Goal: Task Accomplishment & Management: Manage account settings

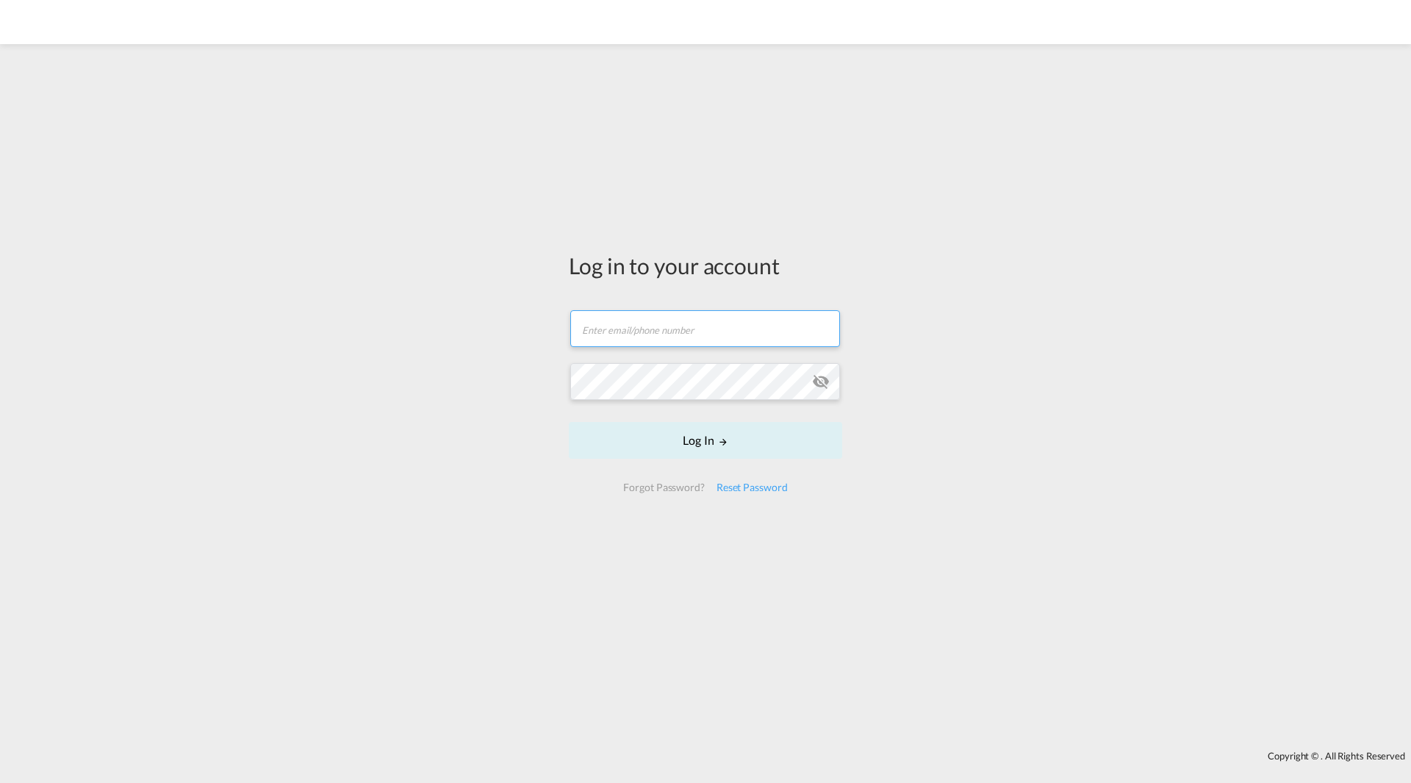
click at [670, 332] on input "text" at bounding box center [705, 328] width 270 height 37
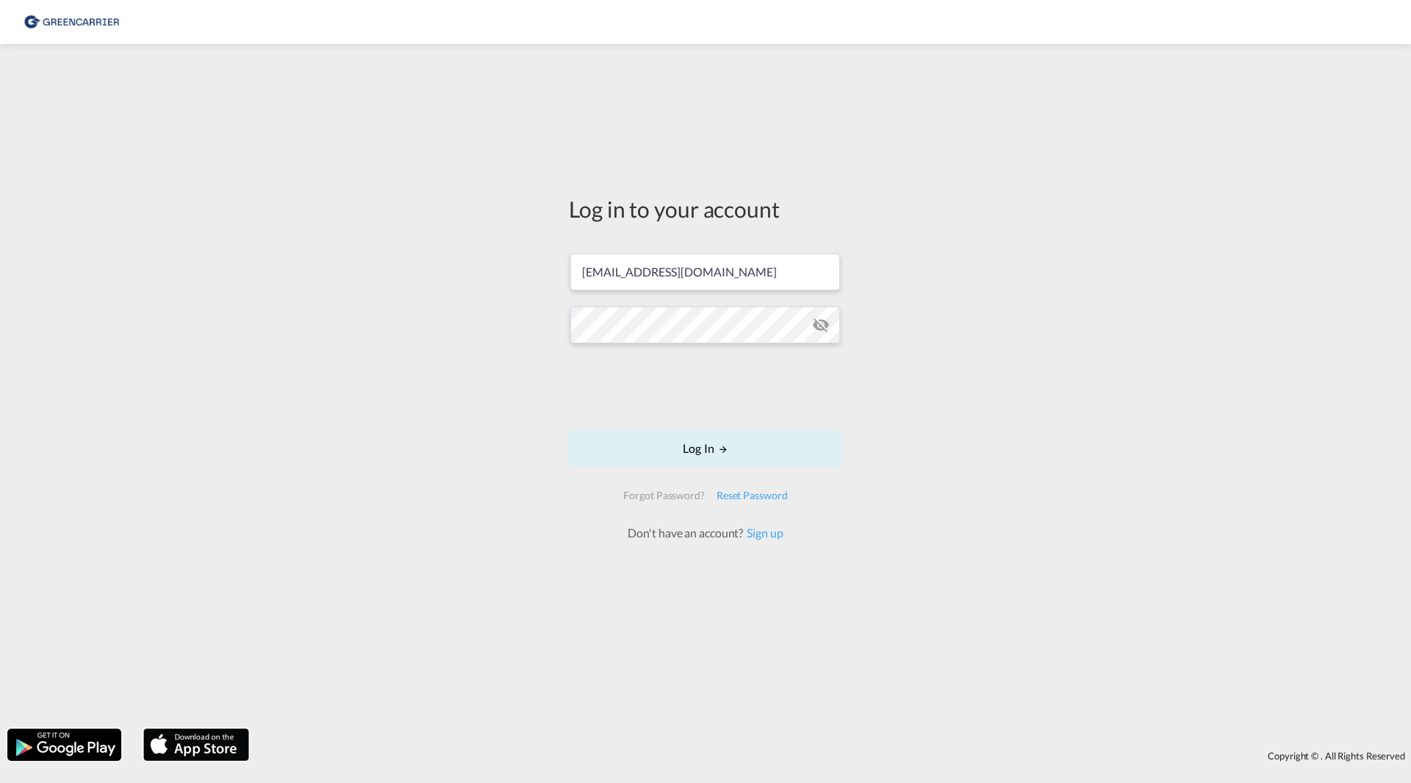
click at [671, 353] on form "[EMAIL_ADDRESS][DOMAIN_NAME] Password field is required Log In Forgot Password?…" at bounding box center [705, 390] width 273 height 303
click at [544, 309] on div "Log in to your account [EMAIL_ADDRESS][DOMAIN_NAME] Log In Forgot Password? Res…" at bounding box center [705, 386] width 1411 height 670
click at [822, 327] on md-icon "icon-eye-off" at bounding box center [821, 325] width 18 height 18
click at [660, 432] on button "Log In" at bounding box center [705, 448] width 273 height 37
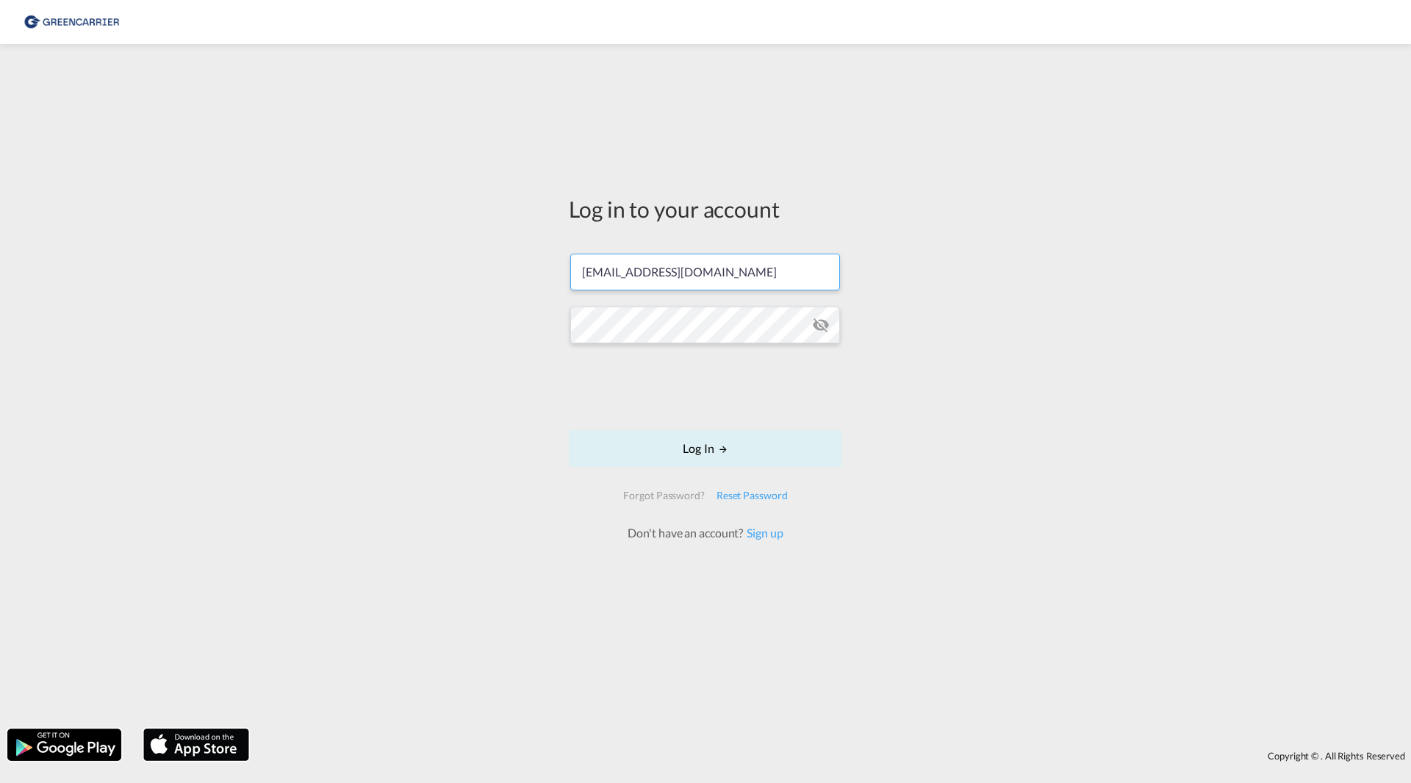
click at [767, 262] on input "[EMAIL_ADDRESS][DOMAIN_NAME]" at bounding box center [705, 272] width 270 height 37
click at [764, 262] on input "[EMAIL_ADDRESS][DOMAIN_NAME]" at bounding box center [705, 272] width 270 height 37
drag, startPoint x: 764, startPoint y: 262, endPoint x: 601, endPoint y: 240, distance: 165.3
click at [601, 240] on form "[EMAIL_ADDRESS][DOMAIN_NAME] Log In Forgot Password? Reset Password Don't have …" at bounding box center [705, 390] width 273 height 303
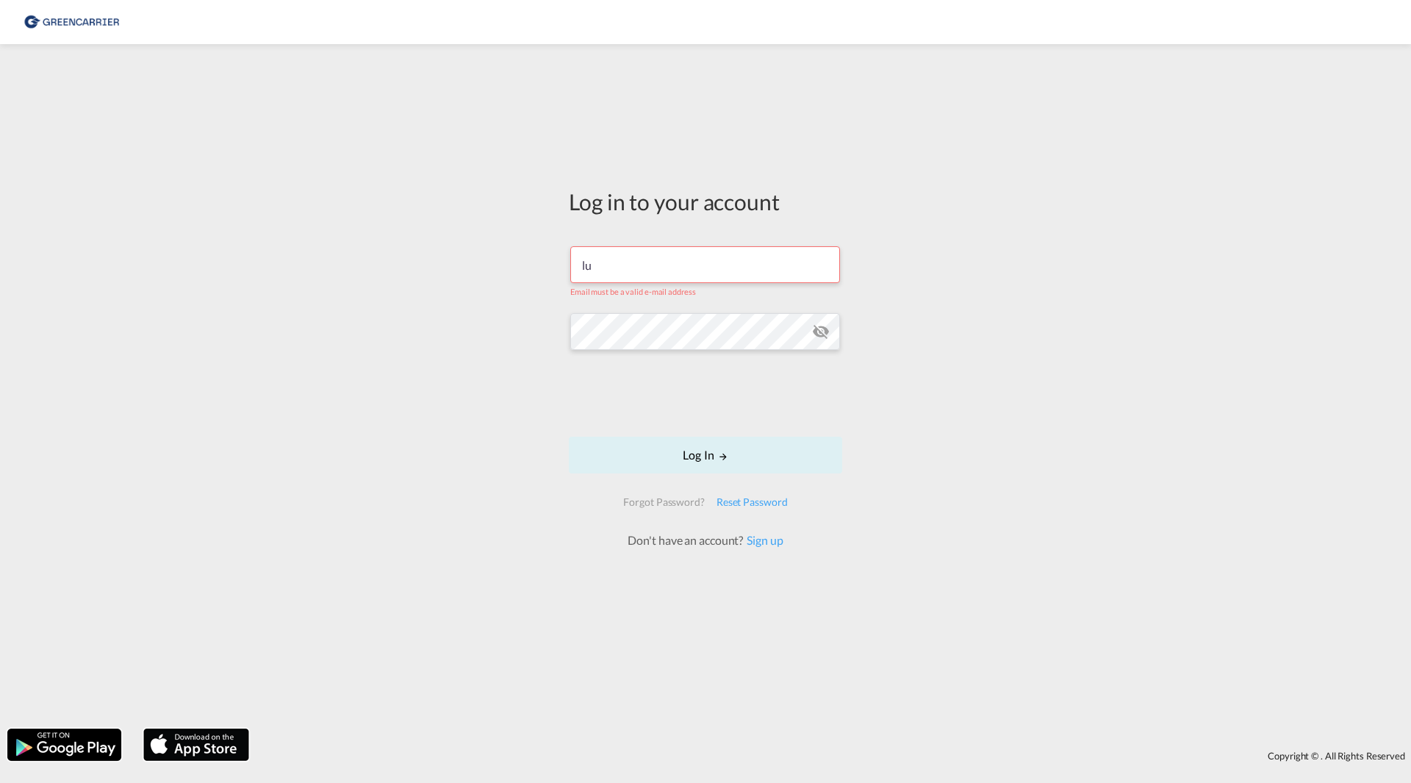
type input "[PERSON_NAME][EMAIL_ADDRESS][DOMAIN_NAME]"
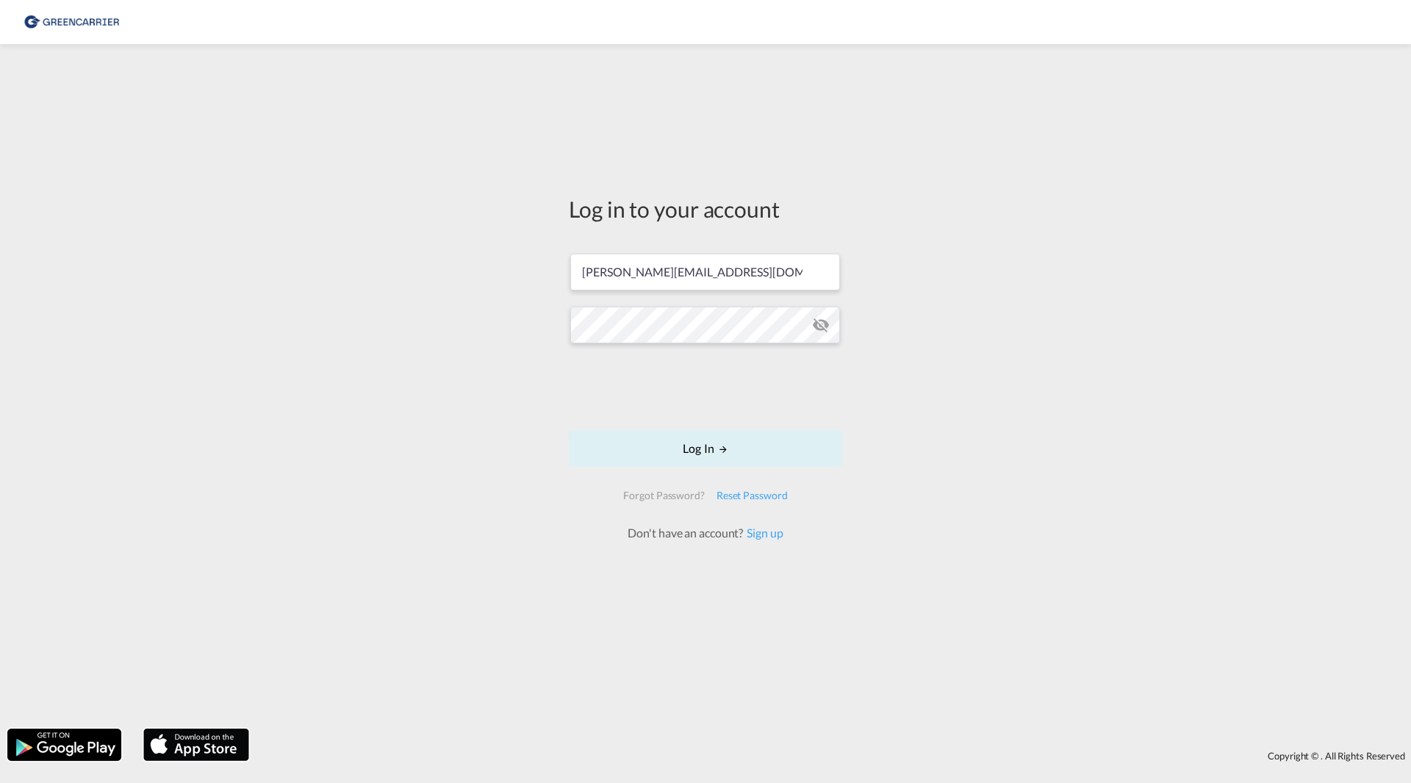
click at [815, 324] on md-icon "icon-eye-off" at bounding box center [821, 325] width 18 height 18
click at [703, 444] on button "Log In" at bounding box center [705, 448] width 273 height 37
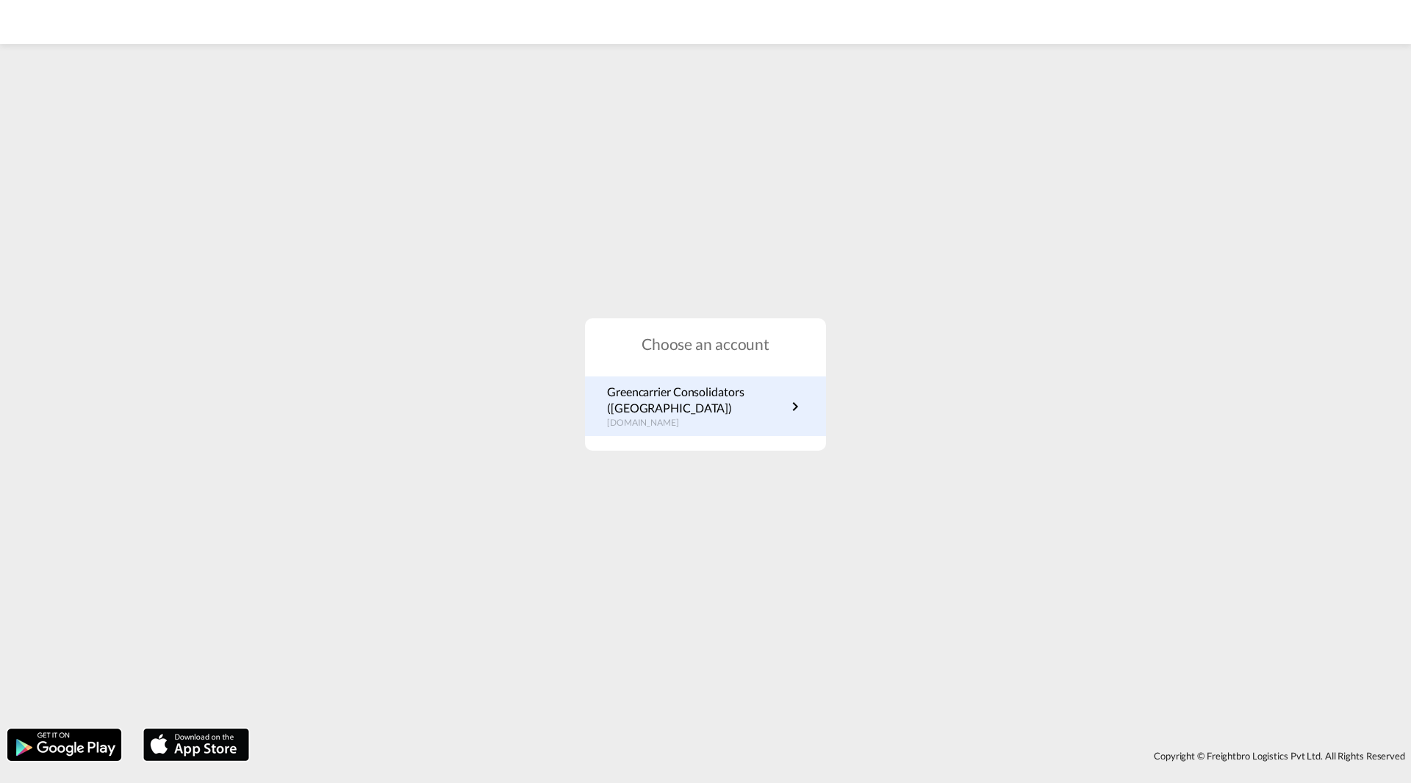
click at [762, 404] on p "Greencarrier Consolidators ([GEOGRAPHIC_DATA])" at bounding box center [696, 400] width 179 height 33
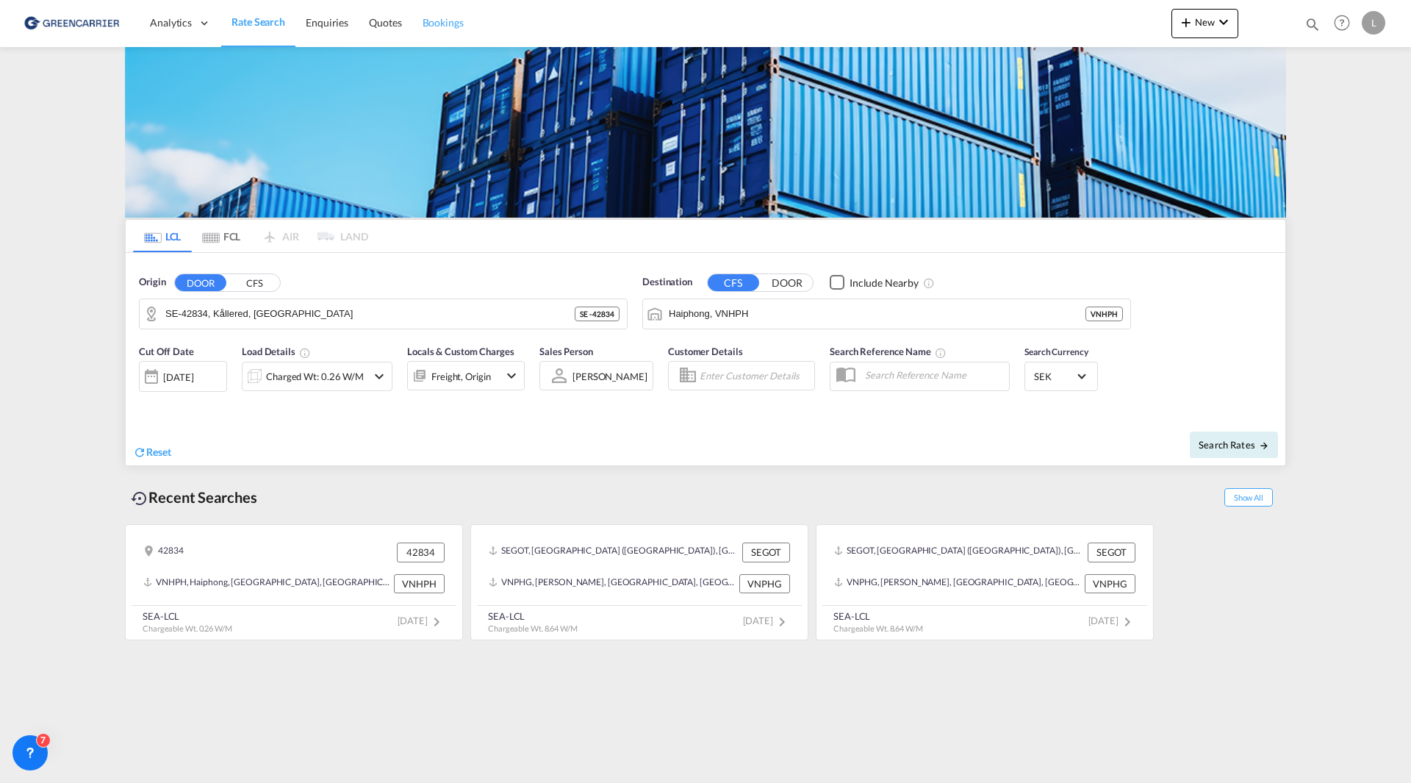
click at [448, 16] on span "Bookings" at bounding box center [443, 22] width 41 height 12
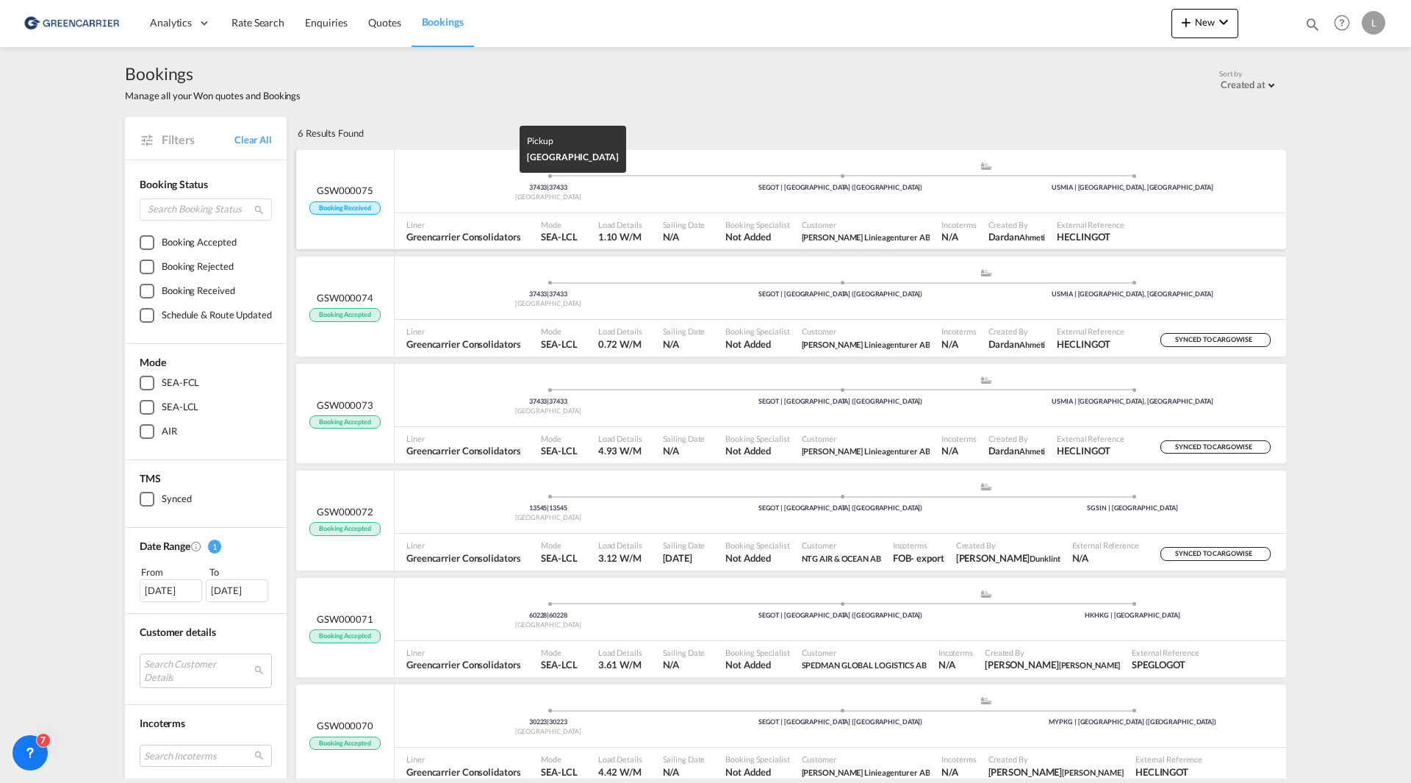
click at [628, 194] on div "Sweden" at bounding box center [548, 198] width 293 height 10
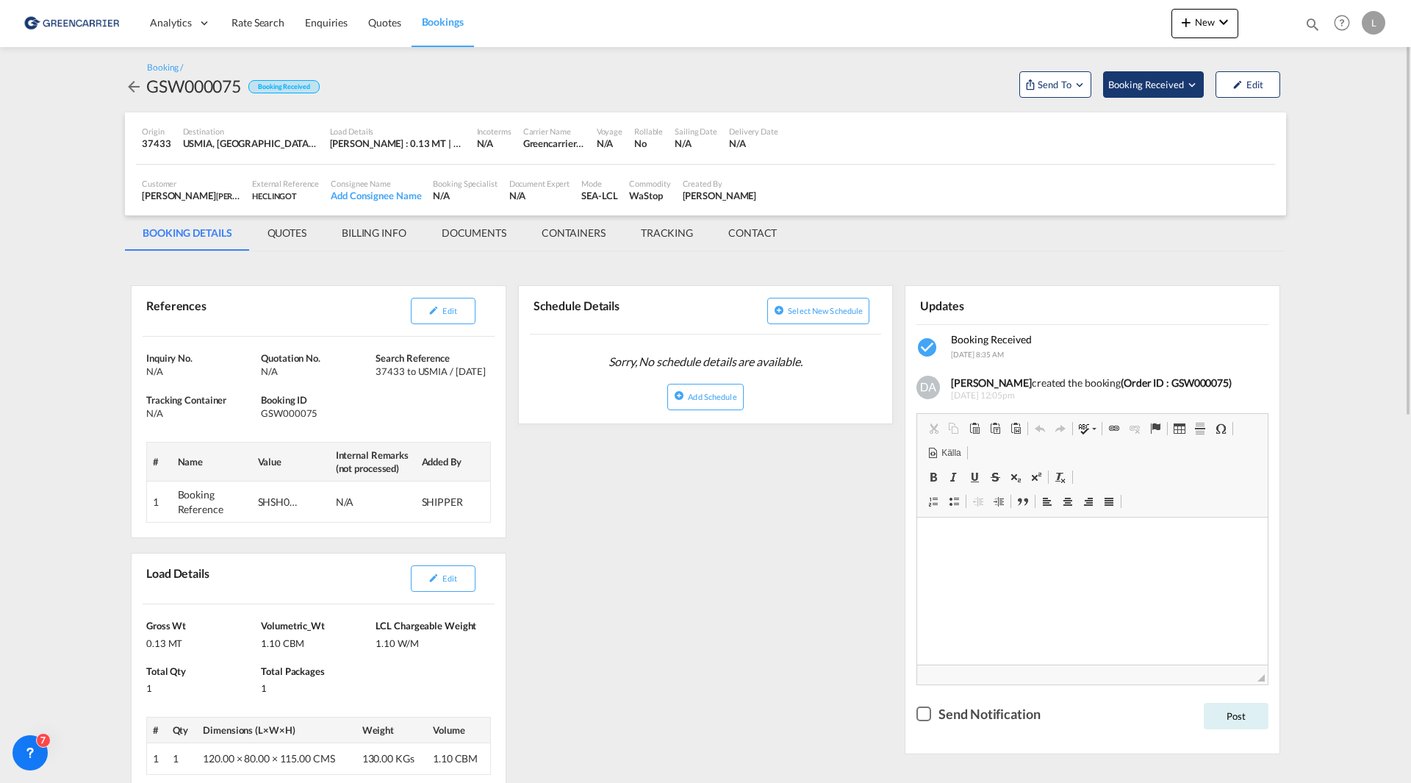
click at [1177, 87] on span "Booking Received" at bounding box center [1146, 84] width 77 height 15
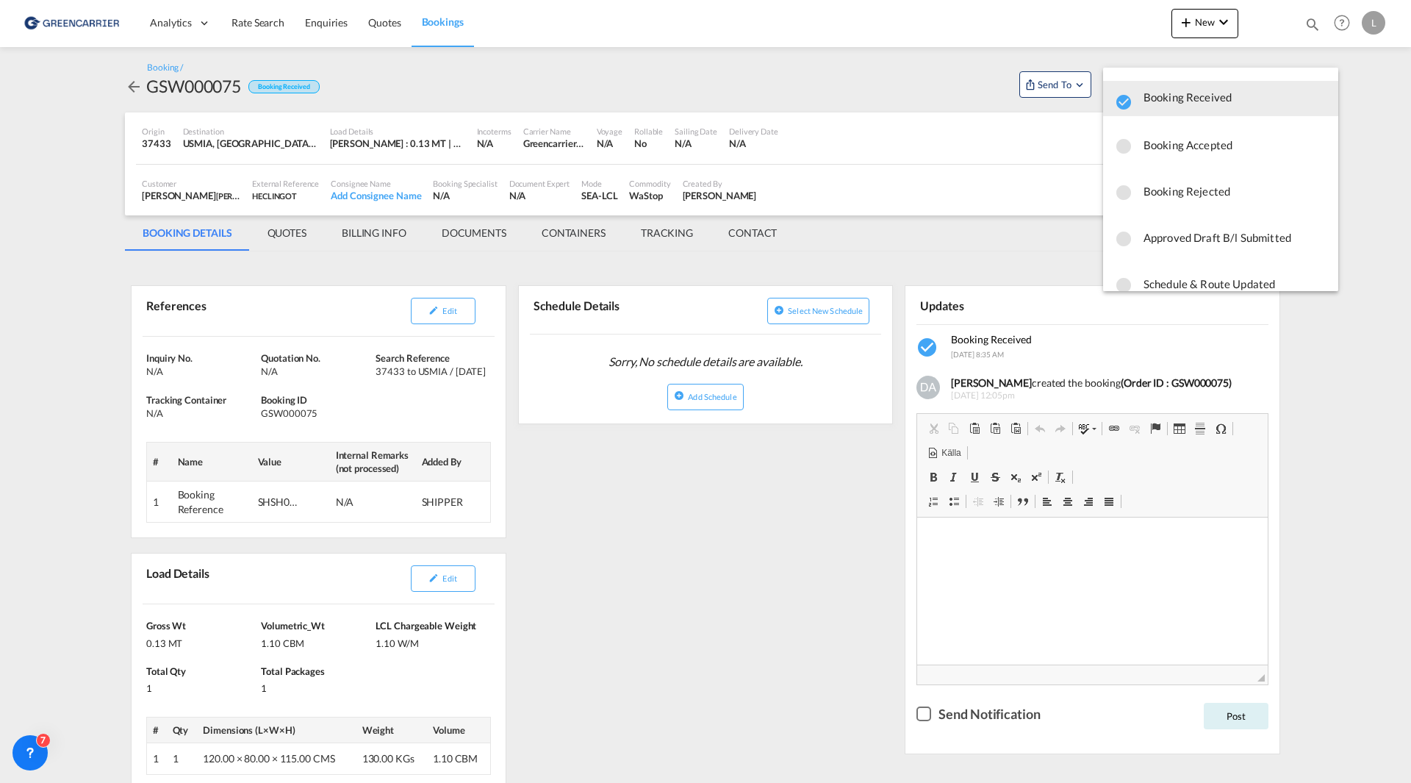
click at [617, 523] on md-backdrop at bounding box center [705, 391] width 1411 height 783
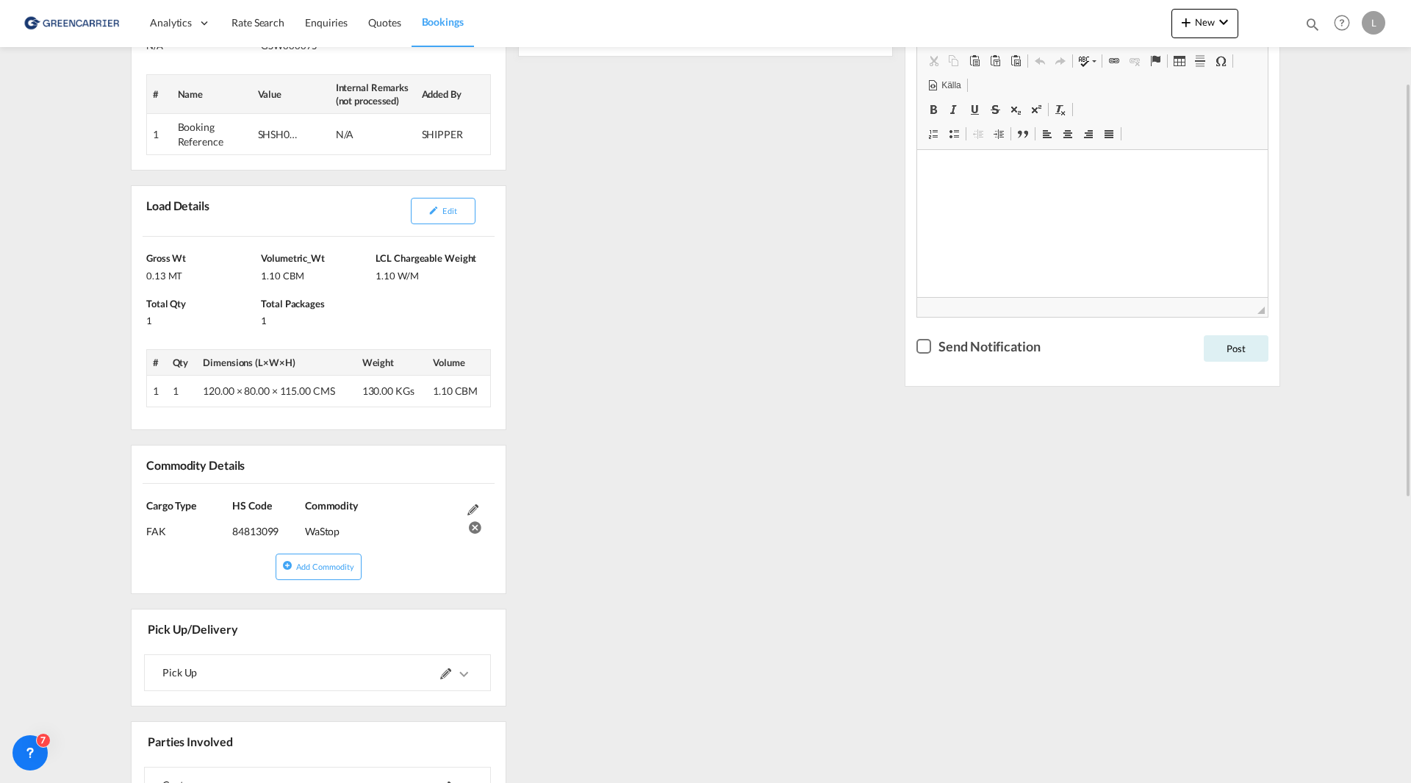
scroll to position [441, 0]
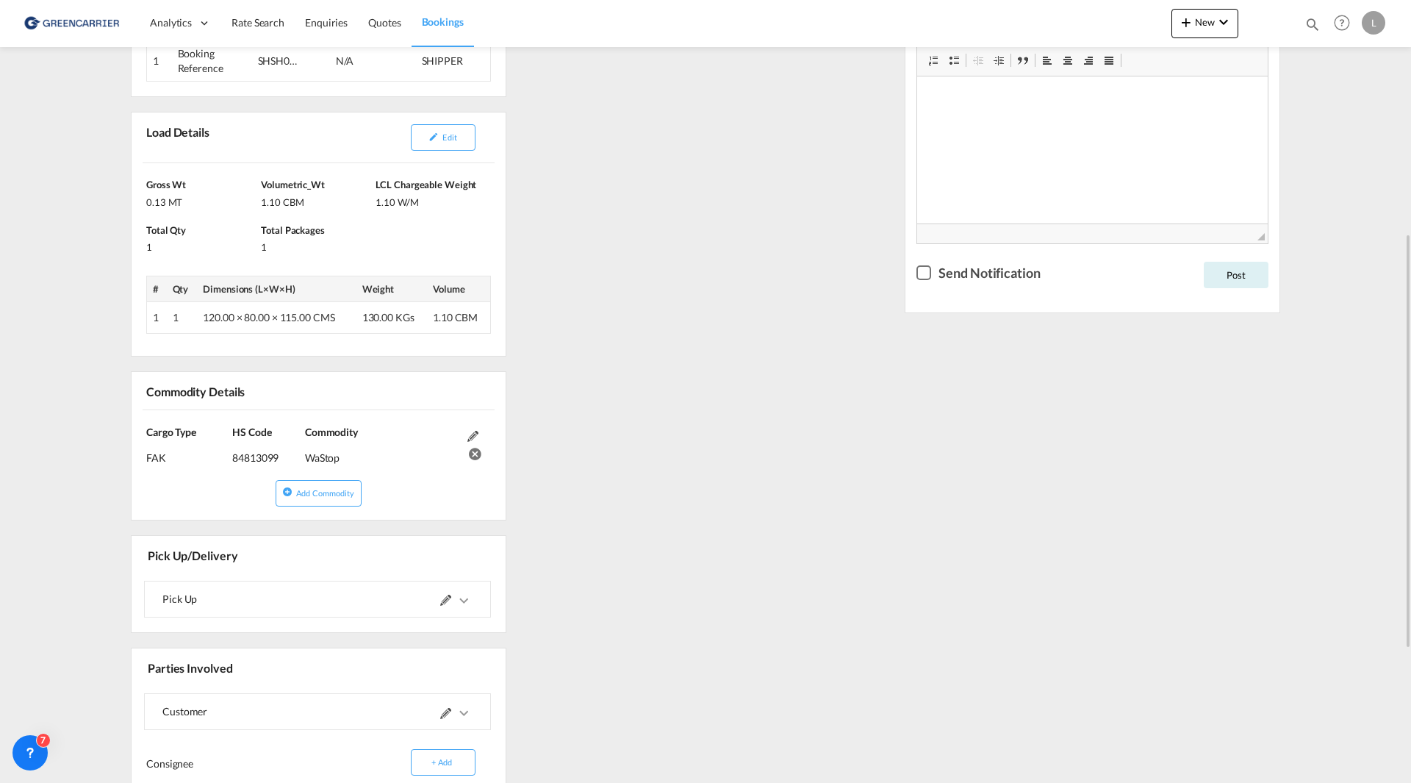
click at [447, 601] on md-icon at bounding box center [445, 600] width 11 height 11
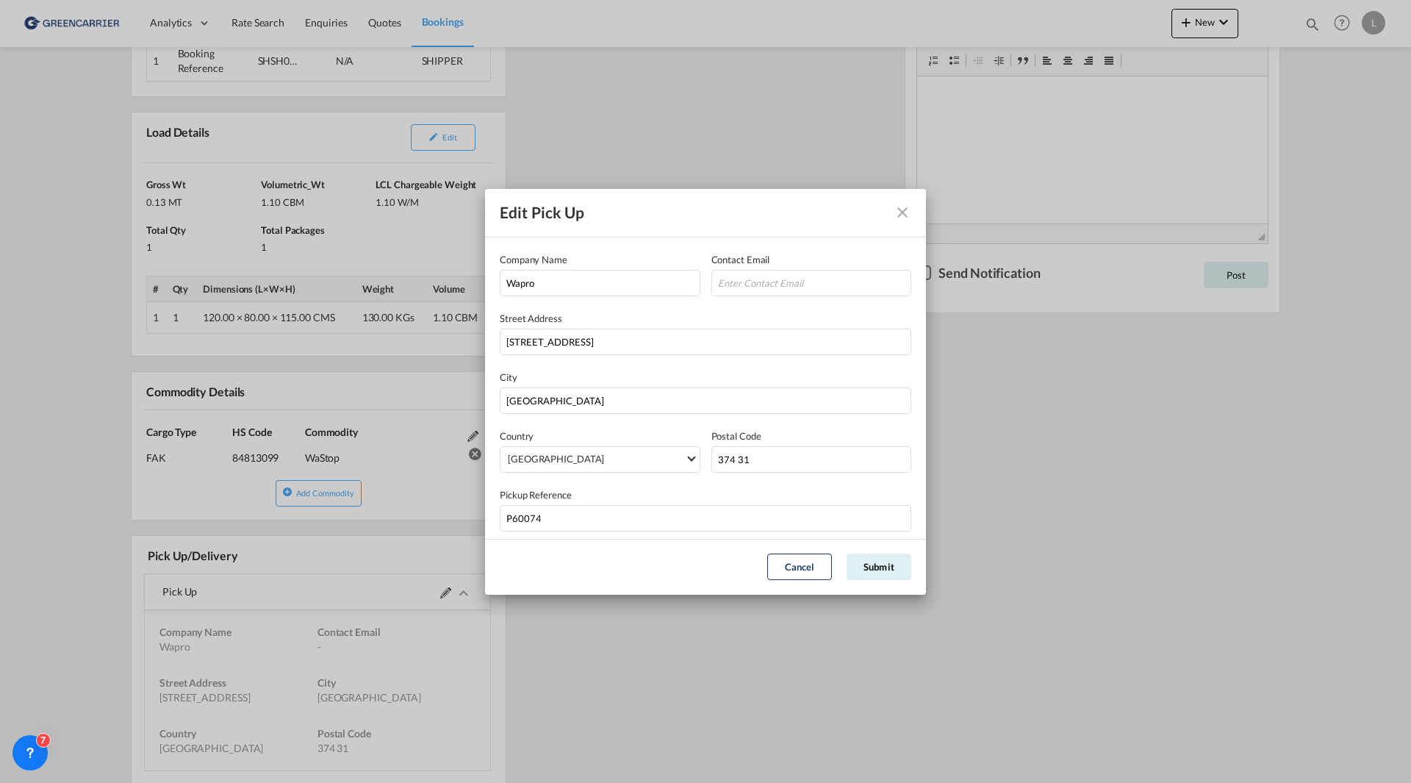
click at [904, 213] on md-icon "Close dialog" at bounding box center [903, 213] width 18 height 18
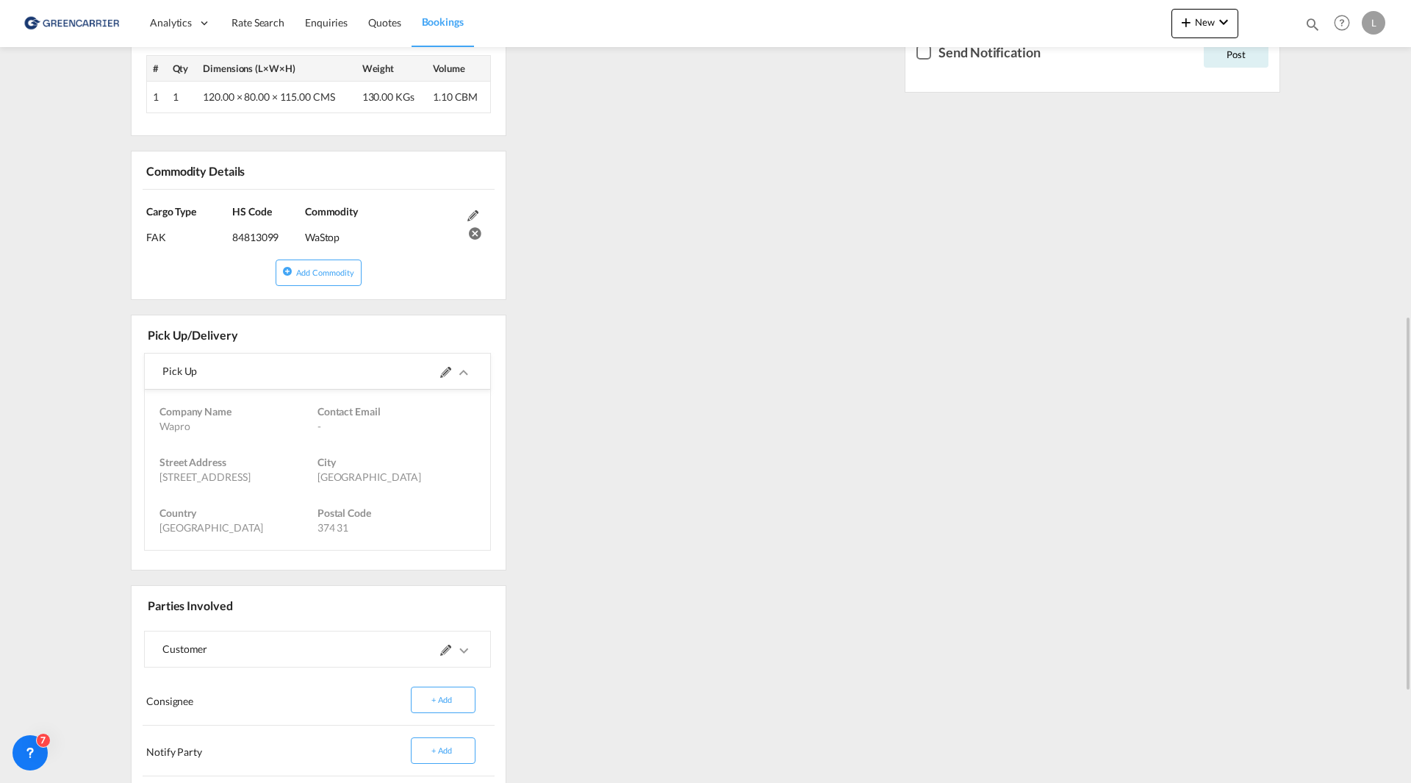
scroll to position [809, 0]
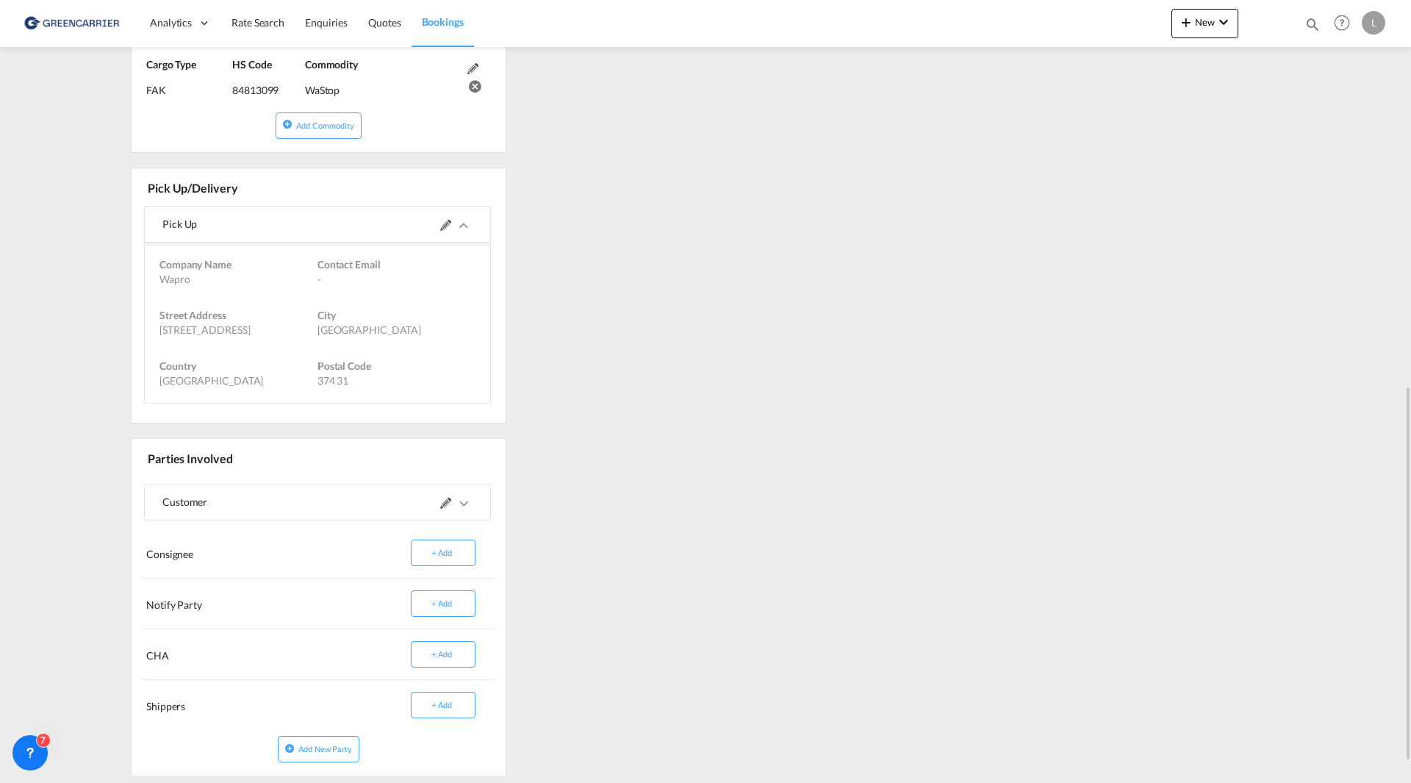
click at [462, 506] on md-icon "icons/ic_keyboard_arrow_right_black_24px.svg" at bounding box center [464, 504] width 18 height 18
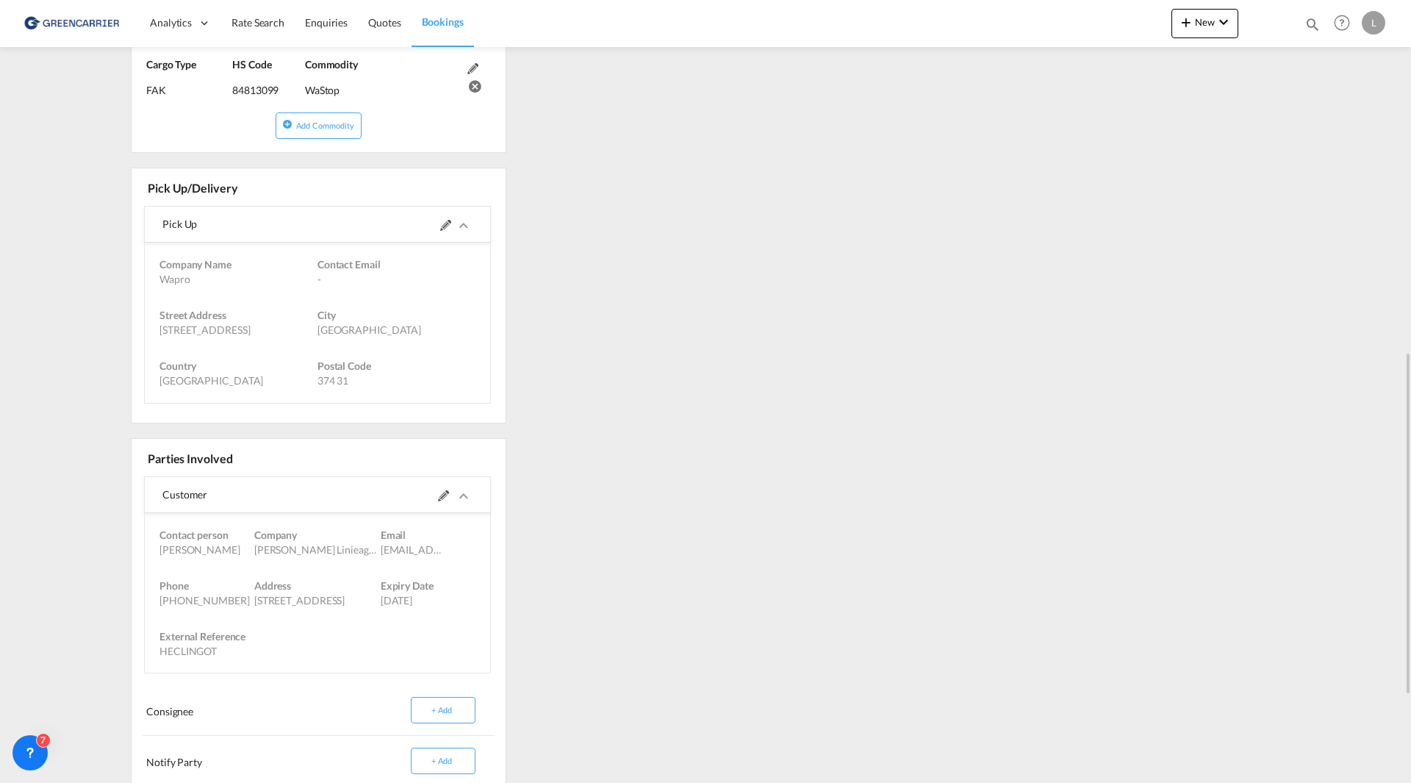
scroll to position [662, 0]
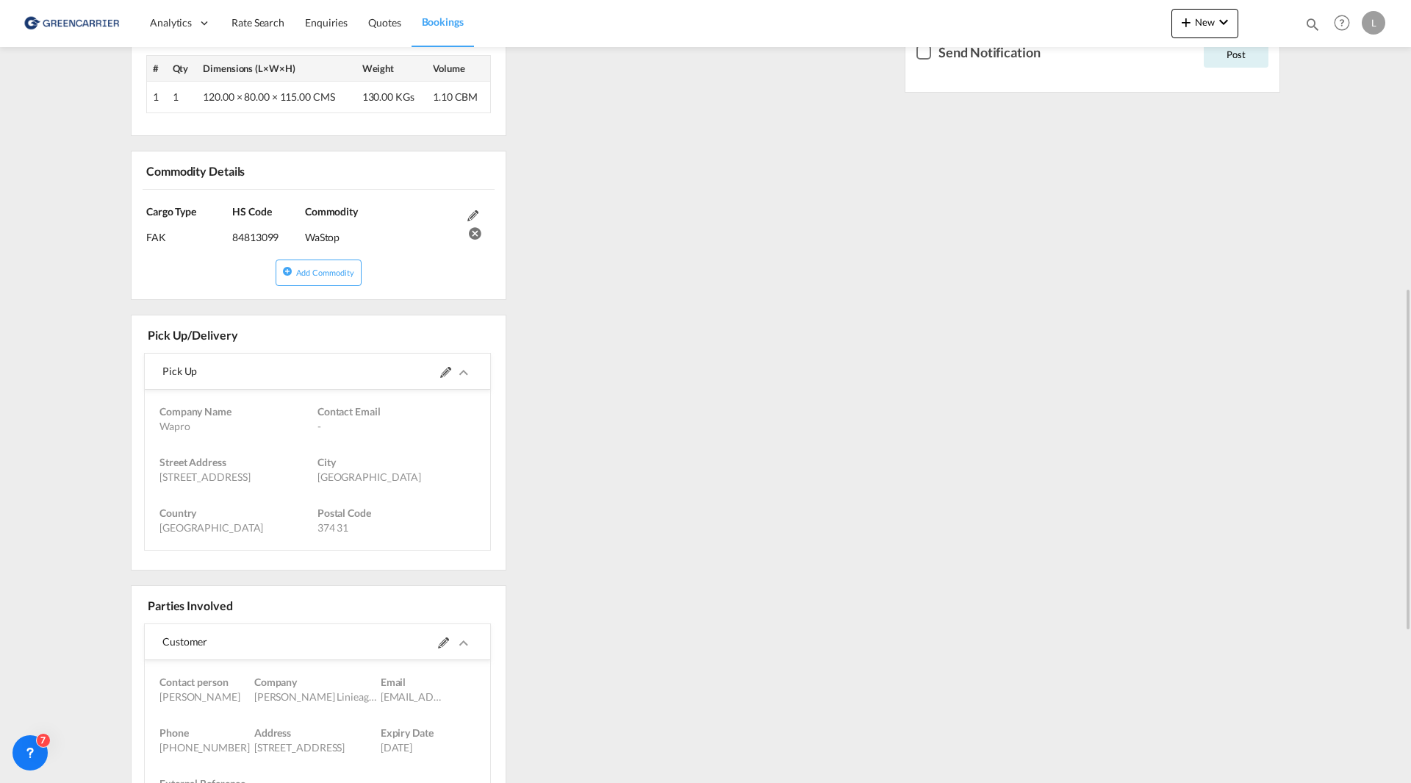
click at [473, 213] on md-icon at bounding box center [473, 215] width 11 height 11
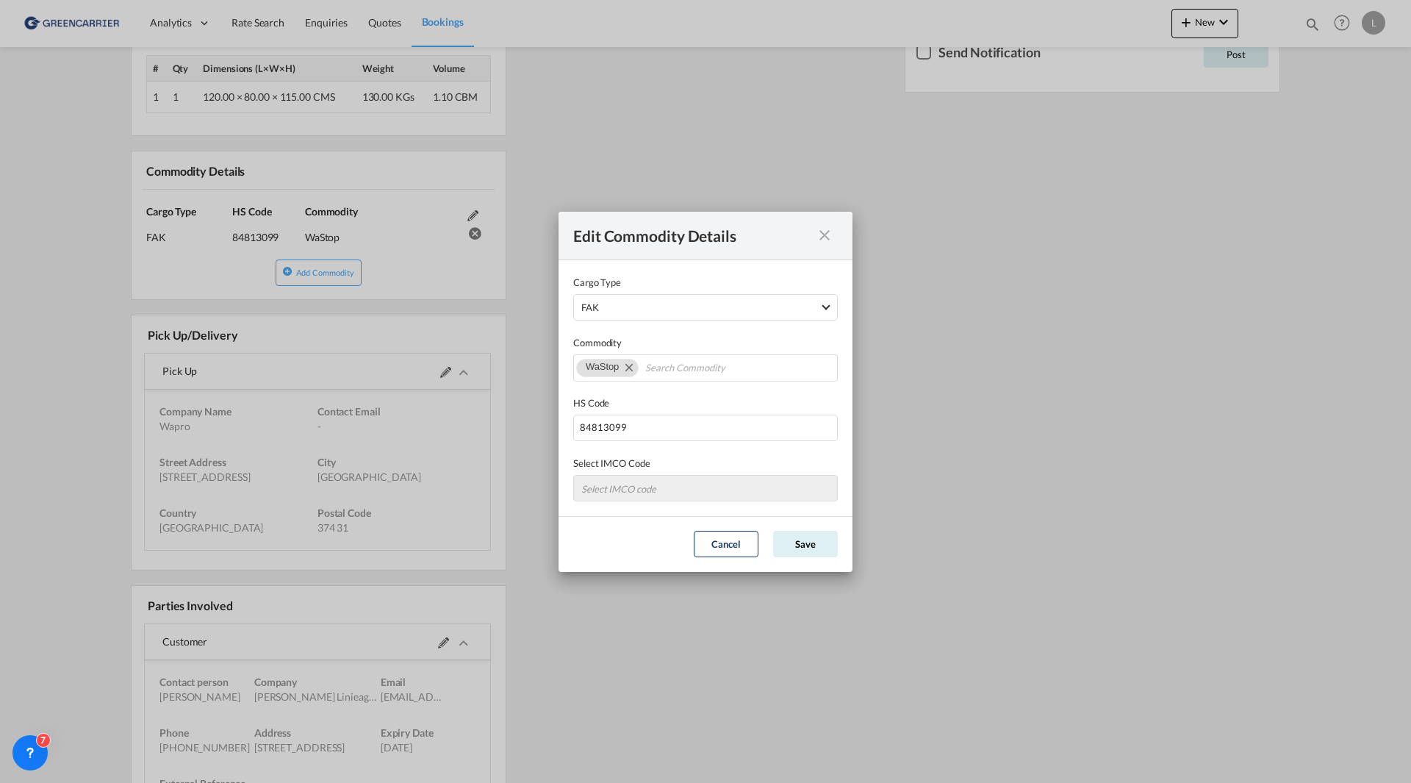
click at [821, 237] on md-icon "icon-close fg-AAA8AD cursor" at bounding box center [825, 235] width 18 height 18
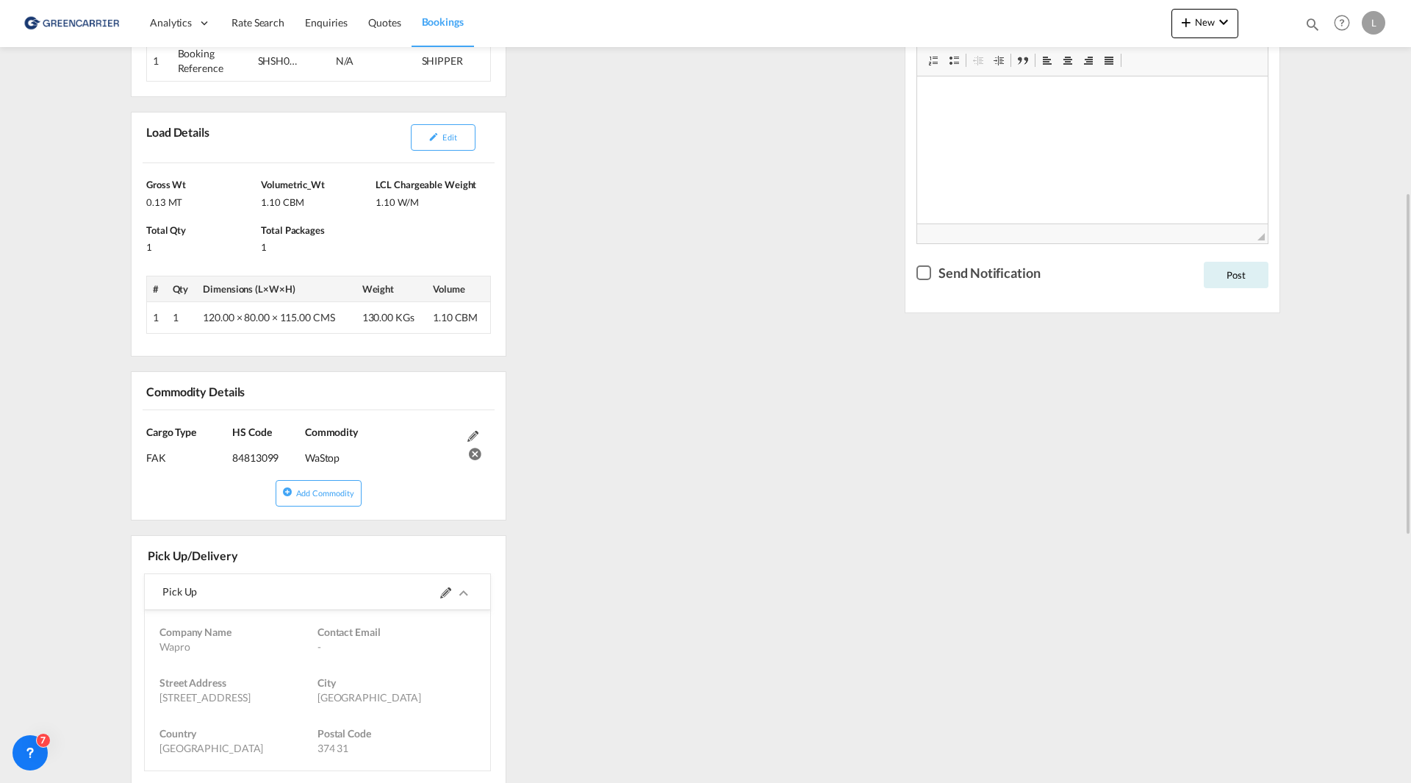
scroll to position [0, 0]
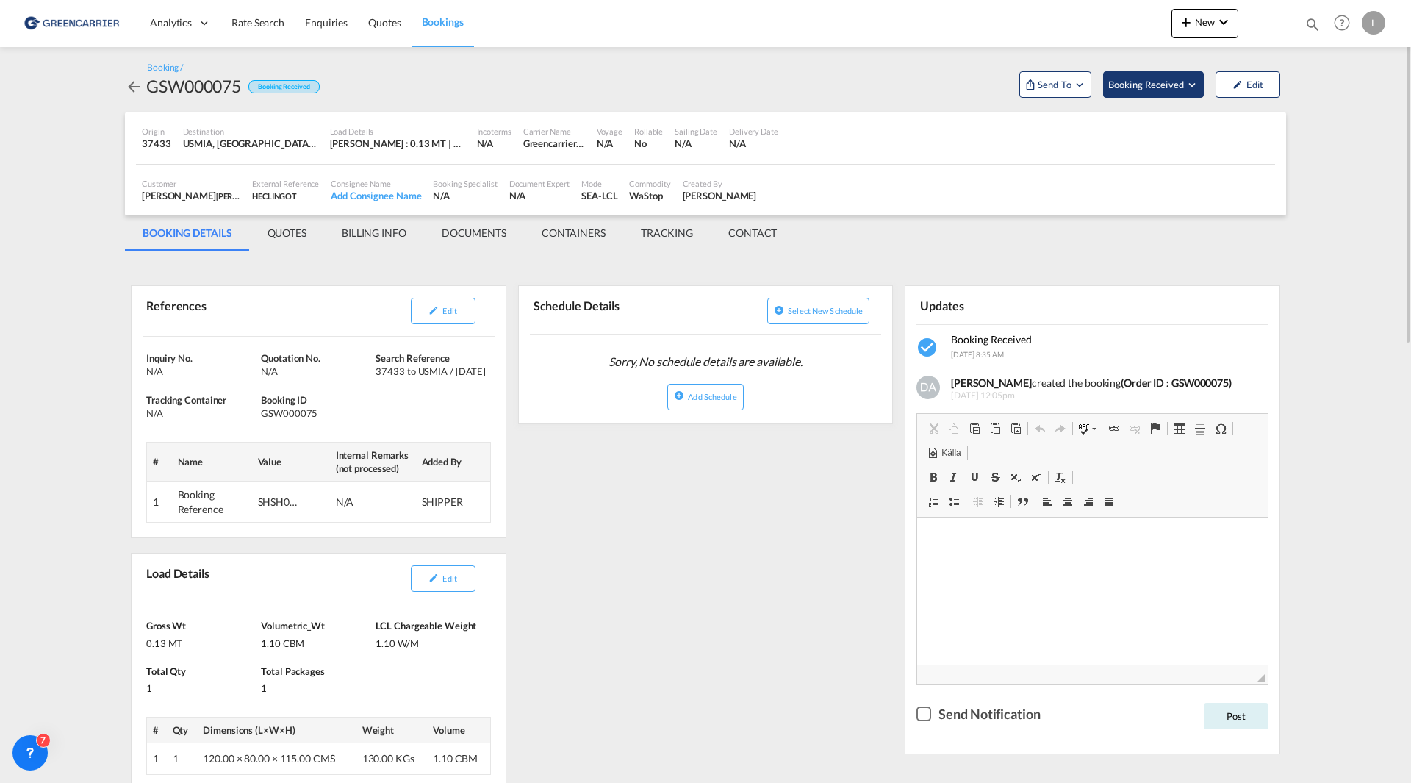
click at [1148, 87] on span "Booking Received" at bounding box center [1146, 84] width 77 height 15
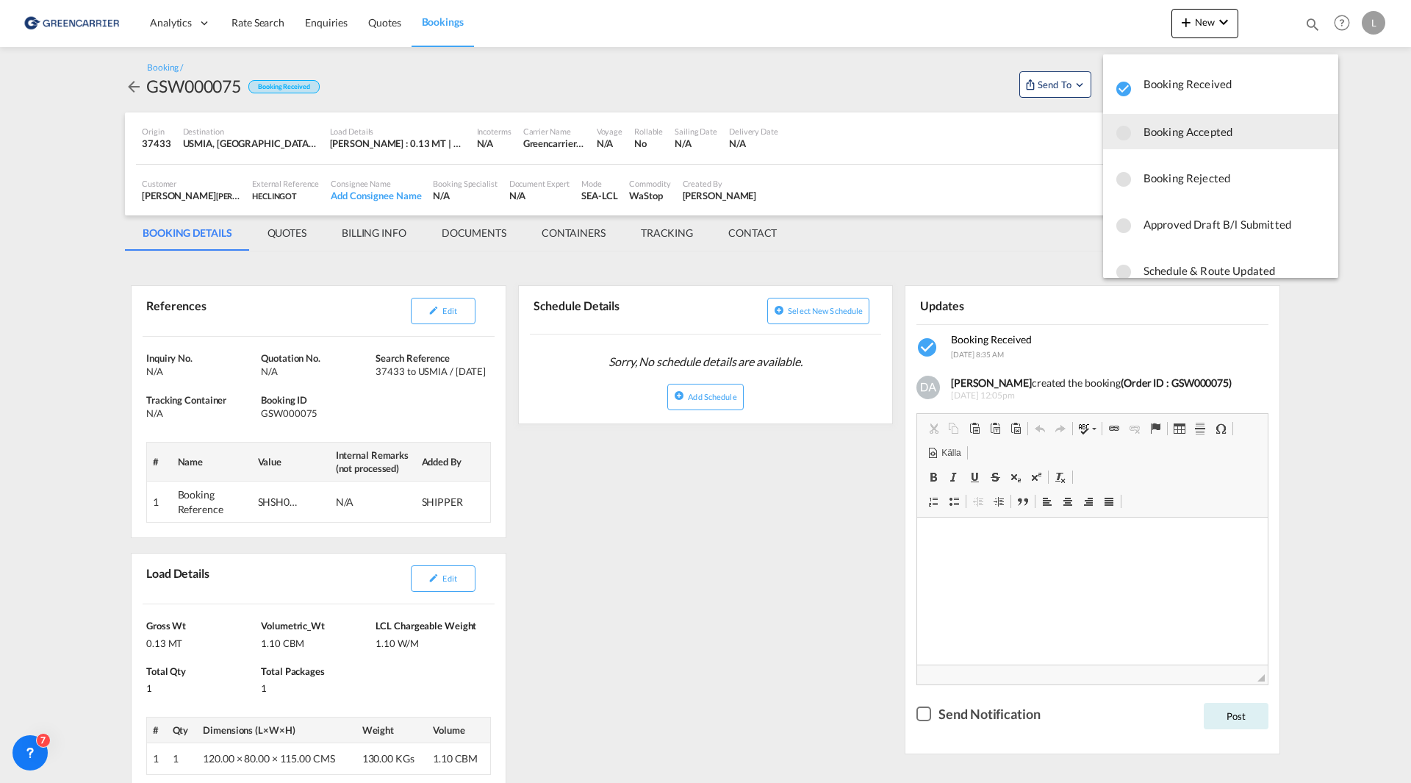
click at [1194, 135] on span "Booking Accepted" at bounding box center [1235, 131] width 183 height 26
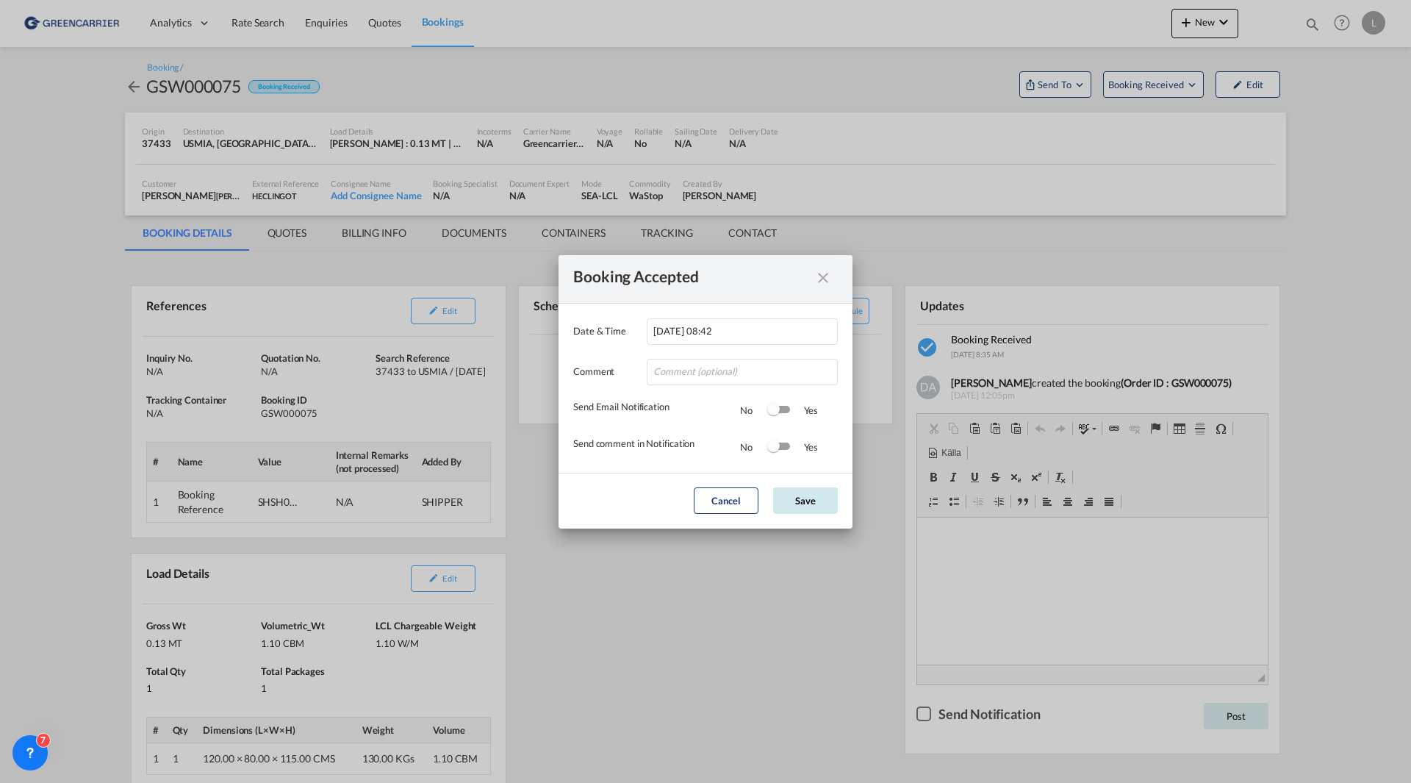
click at [806, 498] on button "Save" at bounding box center [805, 500] width 65 height 26
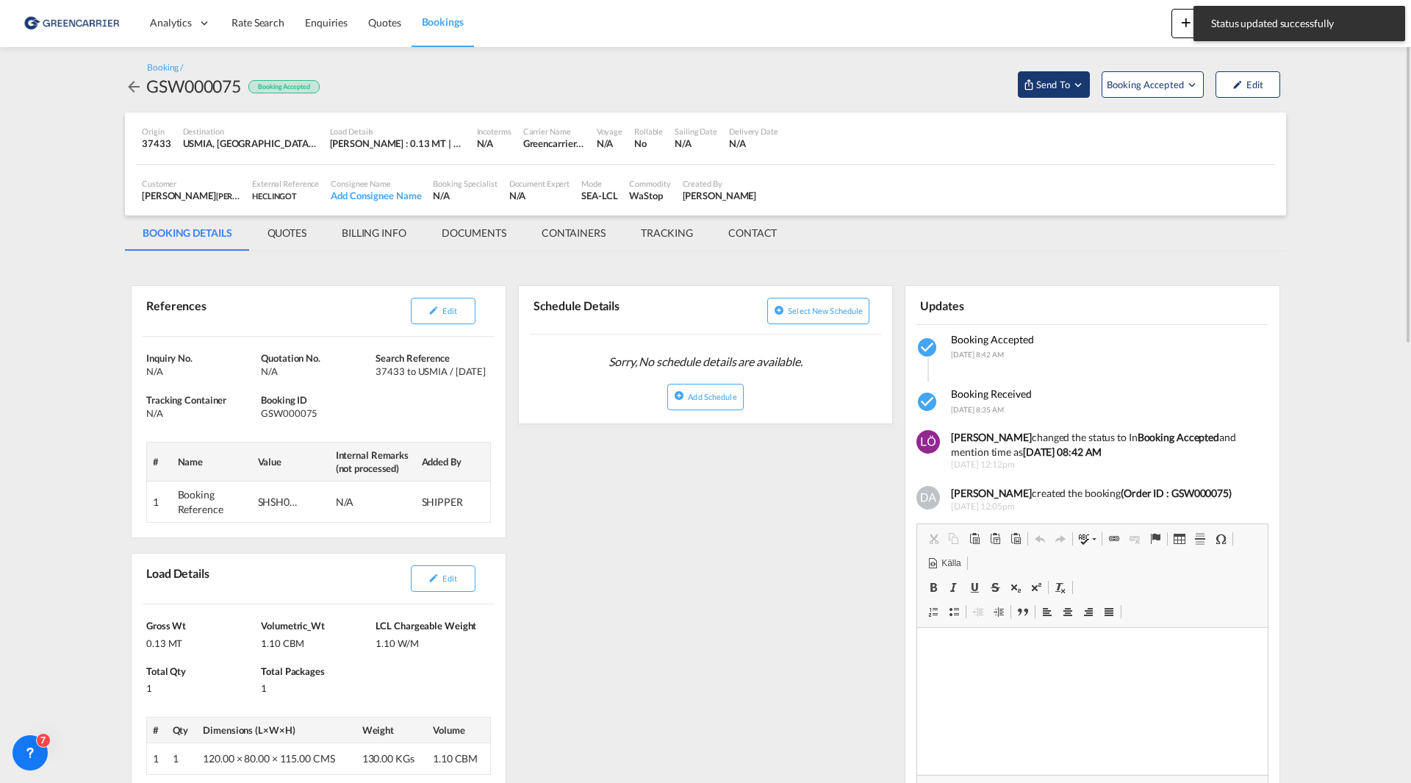
click at [1068, 89] on span "Send To" at bounding box center [1053, 84] width 37 height 15
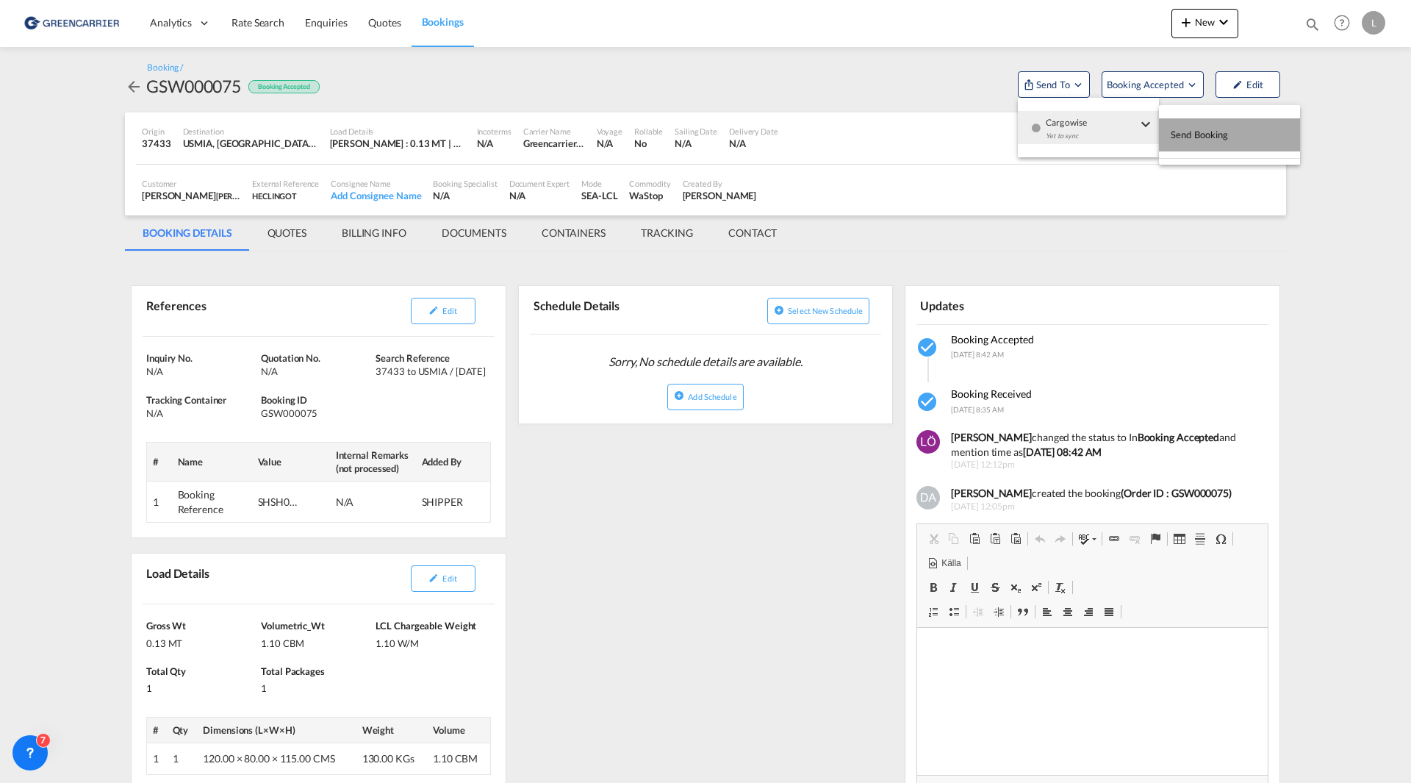
click at [1208, 132] on span "Send Booking" at bounding box center [1200, 135] width 58 height 24
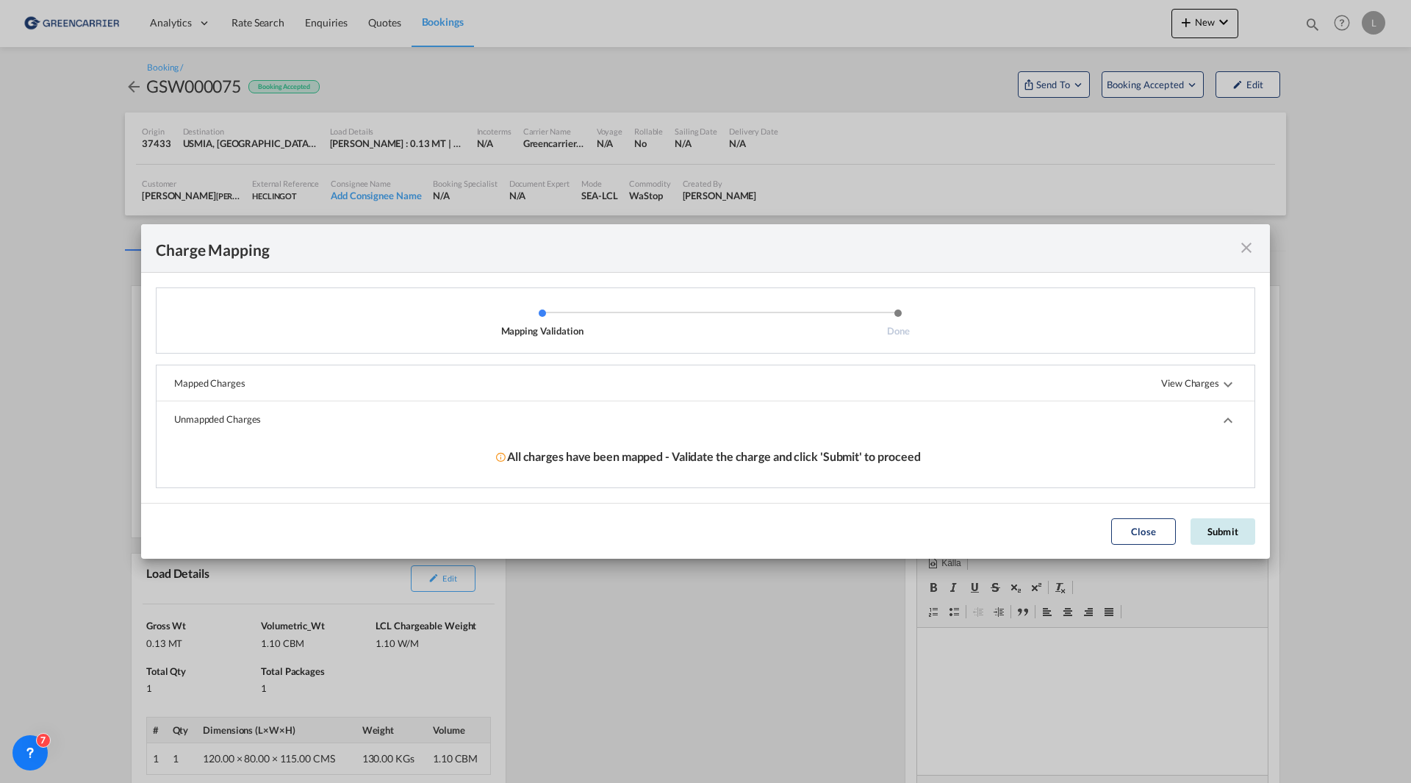
click at [1222, 535] on button "Submit" at bounding box center [1223, 531] width 65 height 26
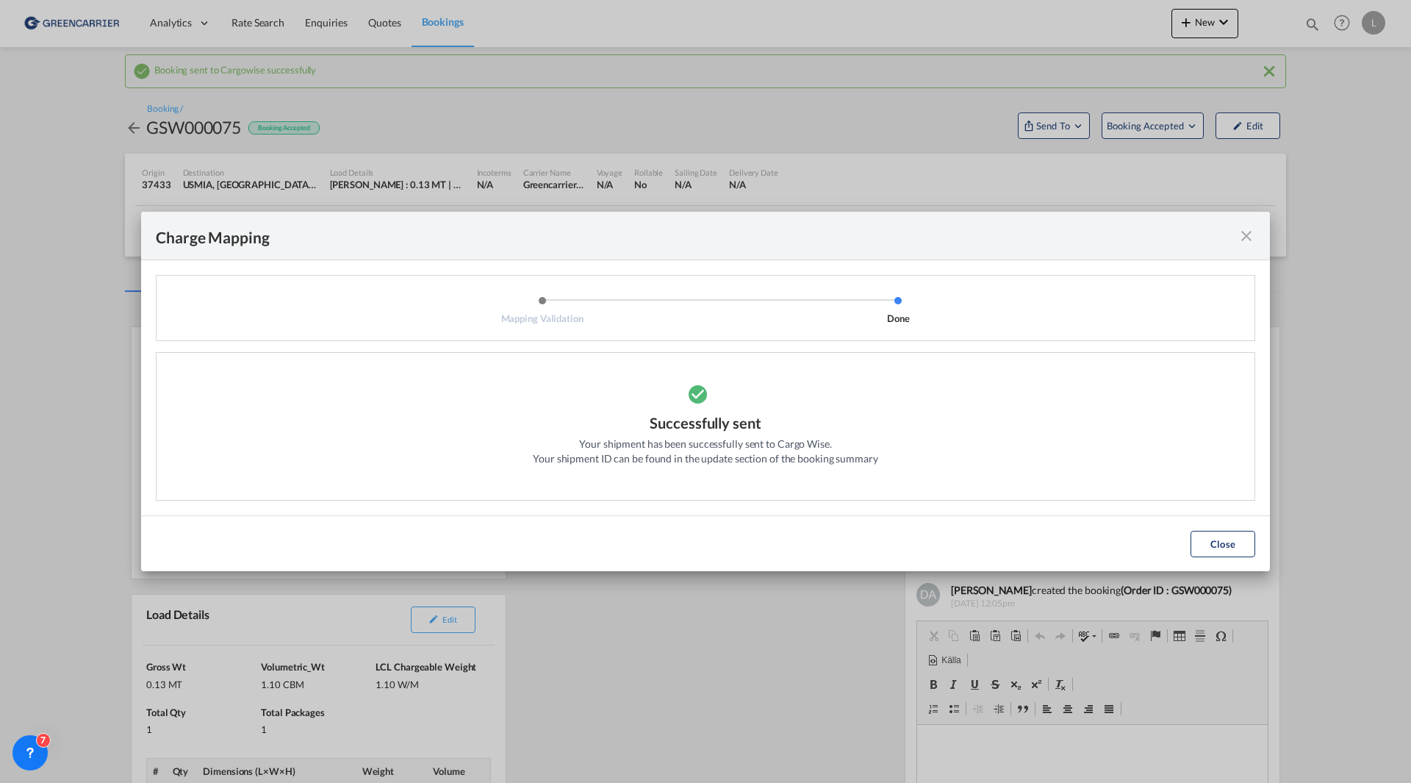
click at [1244, 239] on md-icon "icon-close fg-AAA8AD cursor" at bounding box center [1247, 236] width 18 height 18
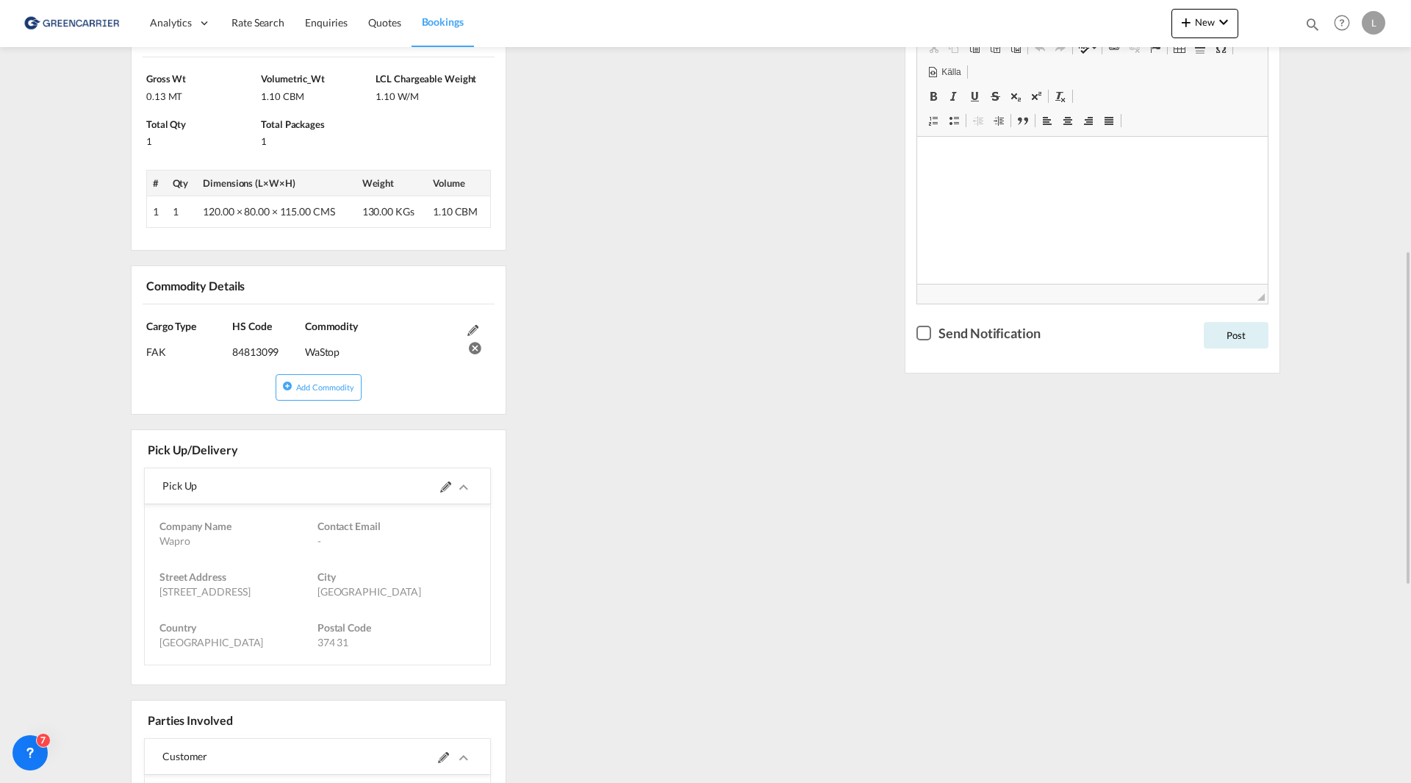
scroll to position [735, 0]
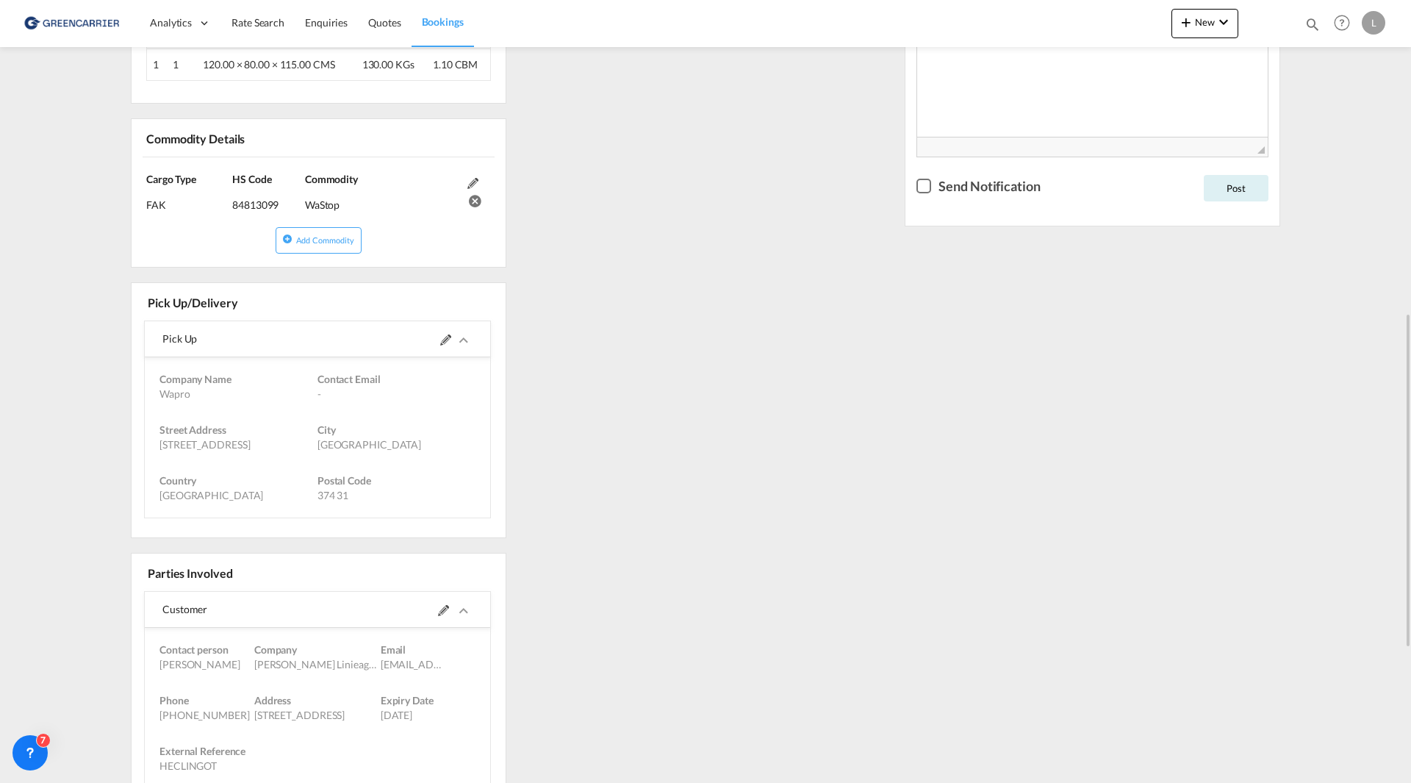
click at [459, 340] on md-icon "icons/ic_keyboard_arrow_right_black_24px.svg" at bounding box center [464, 341] width 18 height 18
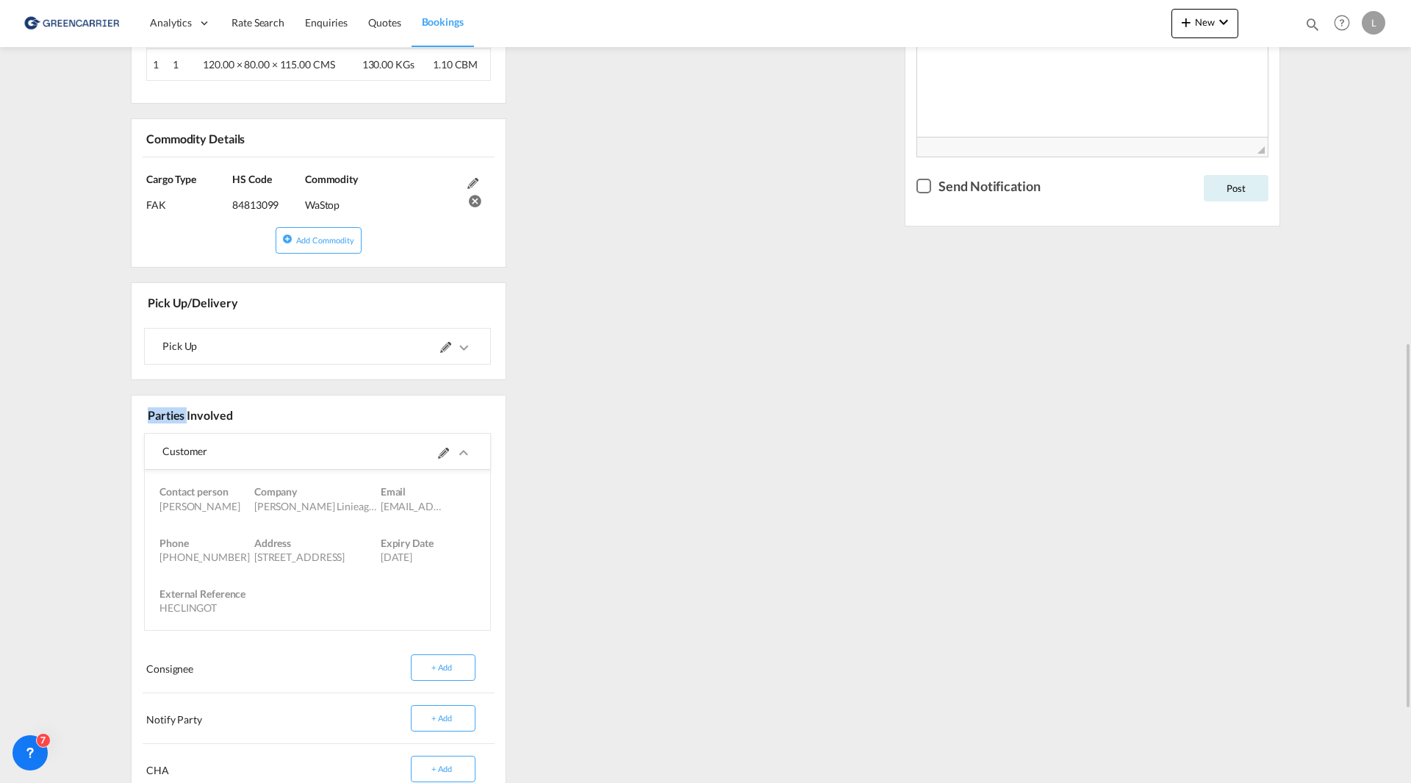
click at [459, 340] on md-icon "icons/ic_keyboard_arrow_right_black_24px.svg" at bounding box center [464, 348] width 18 height 18
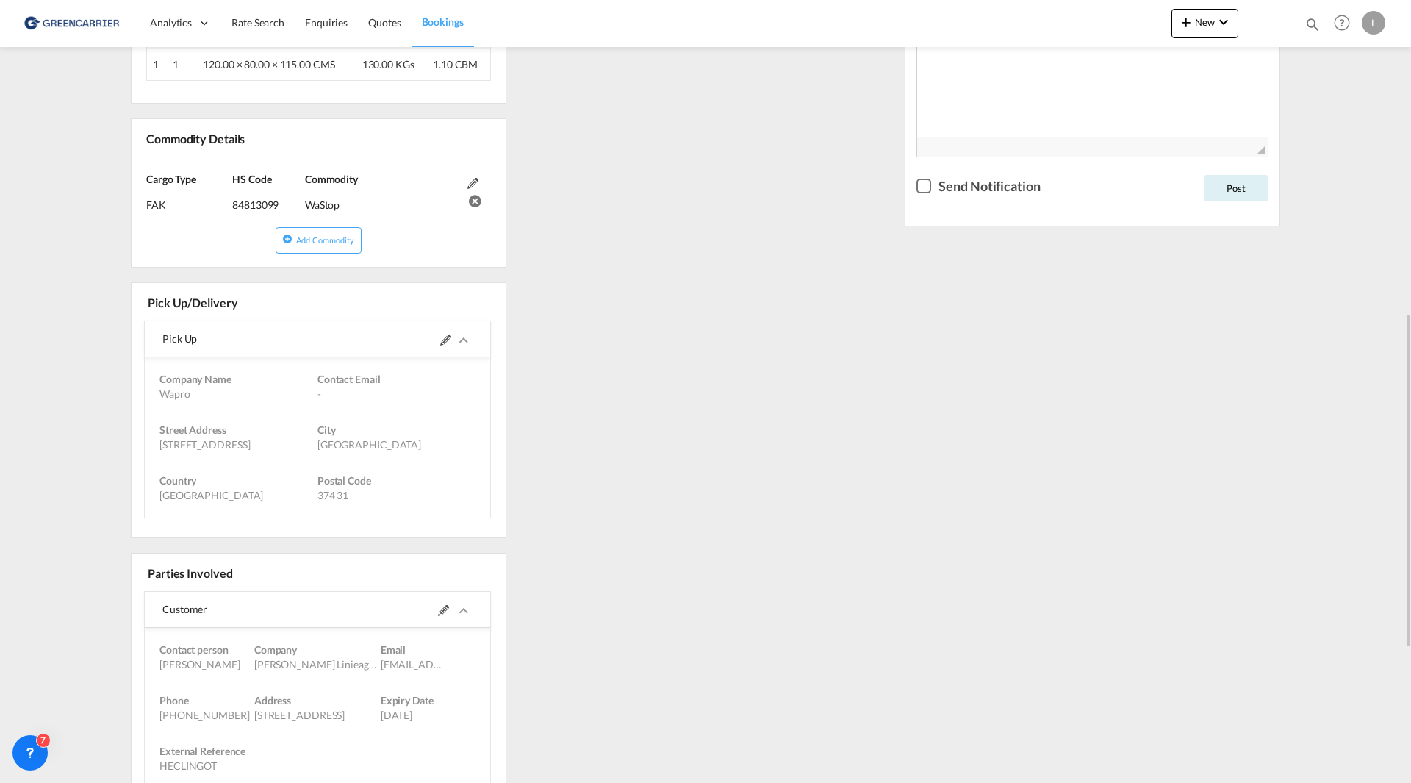
click at [450, 343] on md-icon at bounding box center [445, 339] width 11 height 11
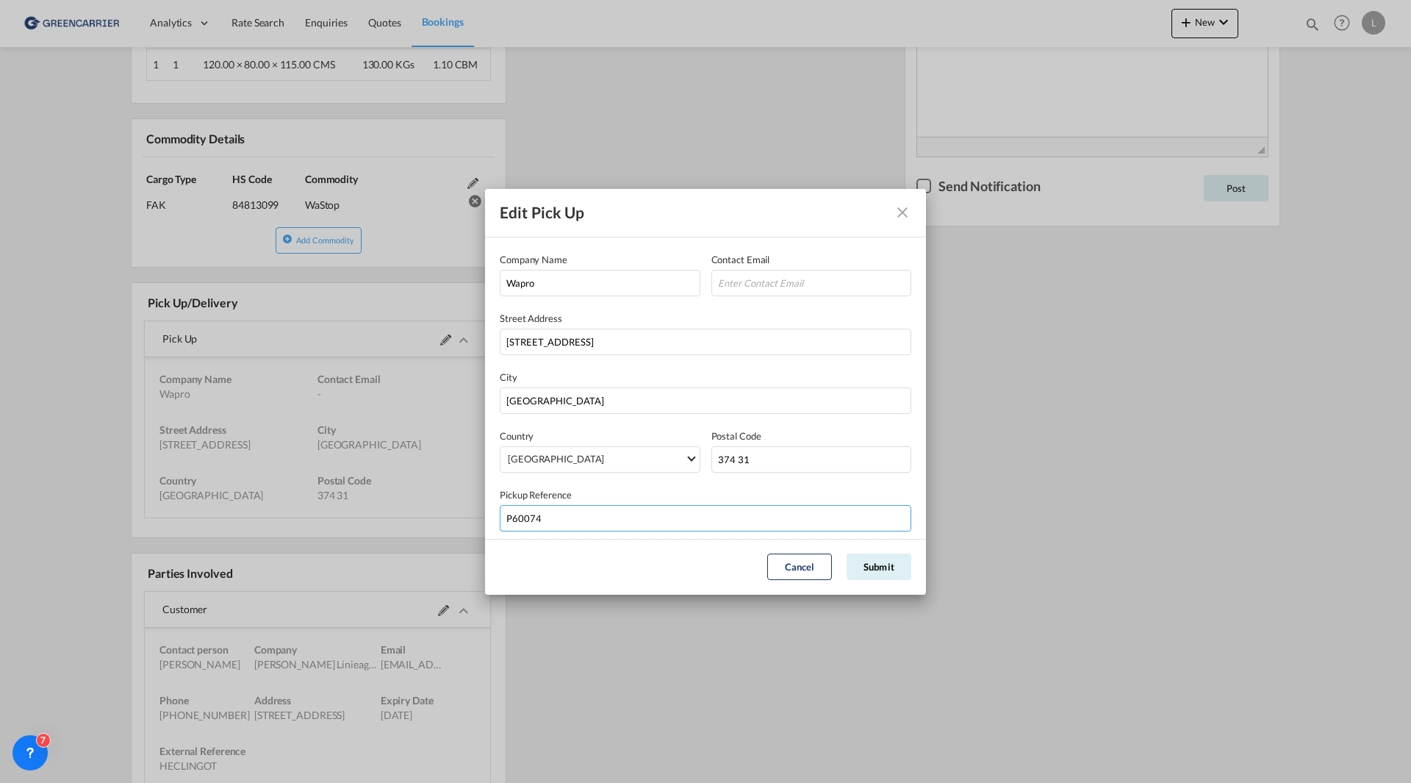
drag, startPoint x: 556, startPoint y: 523, endPoint x: 492, endPoint y: 517, distance: 63.4
click at [492, 517] on md-dialog-content "Company Name Wapro Contact Email Street Address Munkahusvägen 103 City Karlsham…" at bounding box center [705, 384] width 441 height 294
drag, startPoint x: 900, startPoint y: 221, endPoint x: 1019, endPoint y: 132, distance: 148.5
click at [900, 221] on button "Company NameContact EmailStreet ..." at bounding box center [902, 212] width 29 height 29
